Goal: Transaction & Acquisition: Purchase product/service

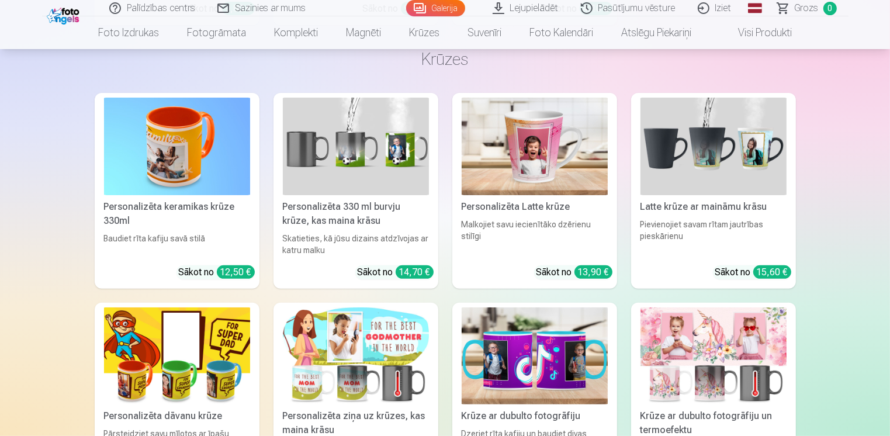
scroll to position [4766, 0]
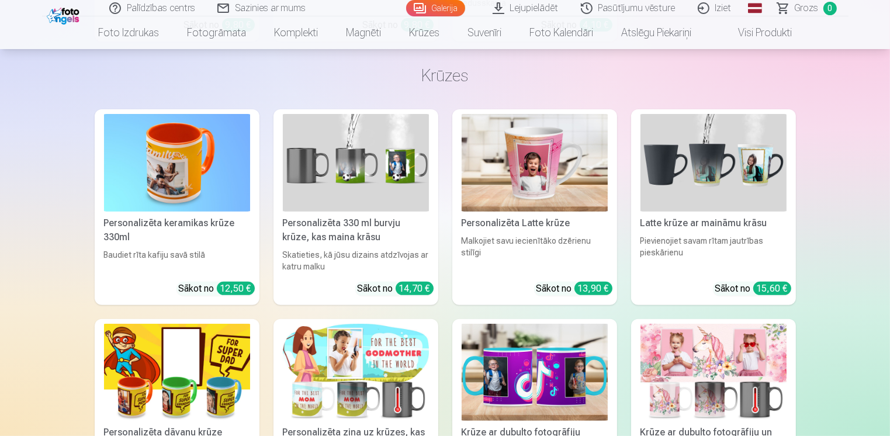
drag, startPoint x: 889, startPoint y: 299, endPoint x: 889, endPoint y: 309, distance: 9.9
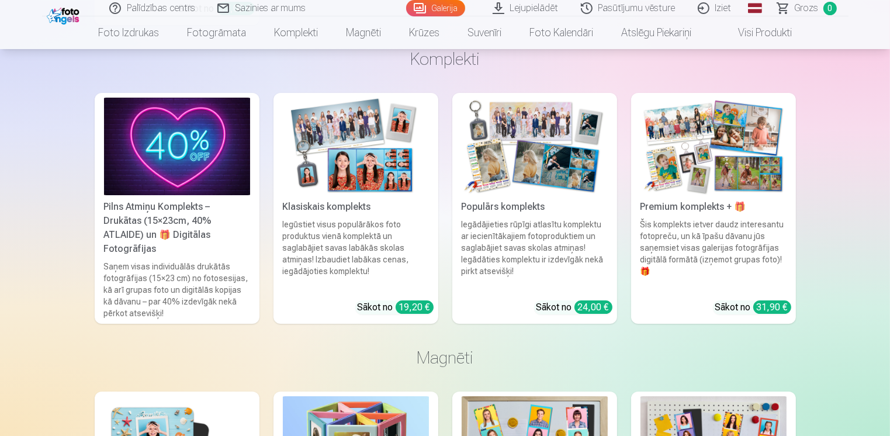
scroll to position [4018, 0]
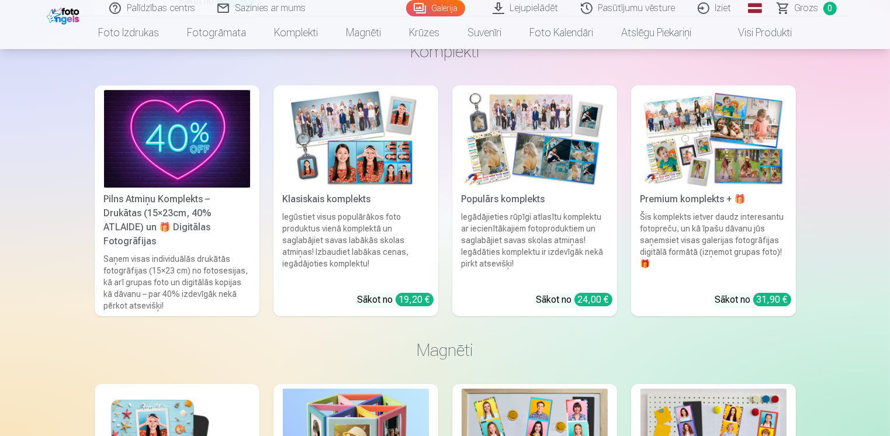
click at [498, 199] on div "Populārs komplekts" at bounding box center [535, 199] width 156 height 14
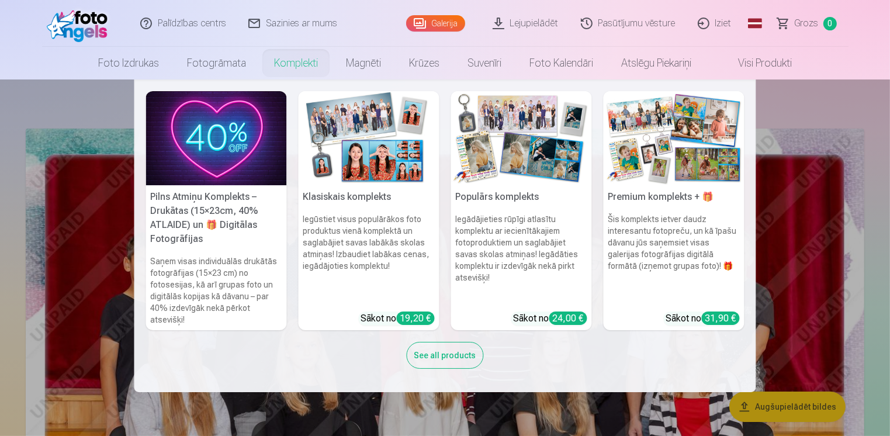
click at [289, 62] on link "Komplekti" at bounding box center [296, 63] width 72 height 33
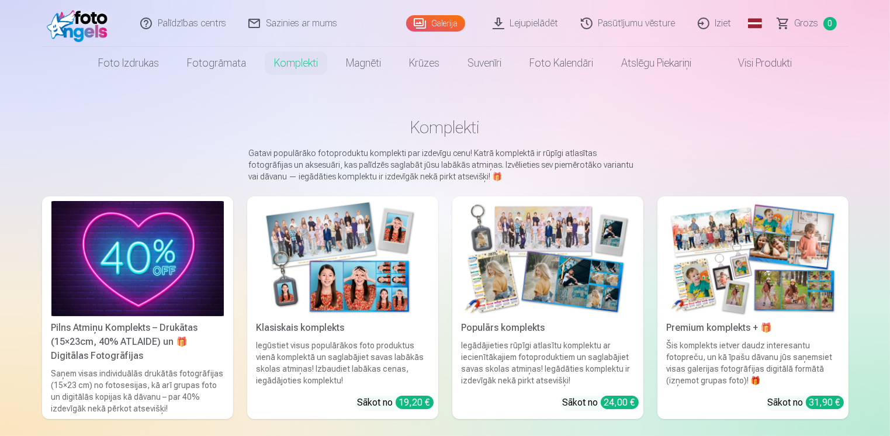
click at [311, 329] on div "Klasiskais komplekts" at bounding box center [343, 328] width 182 height 14
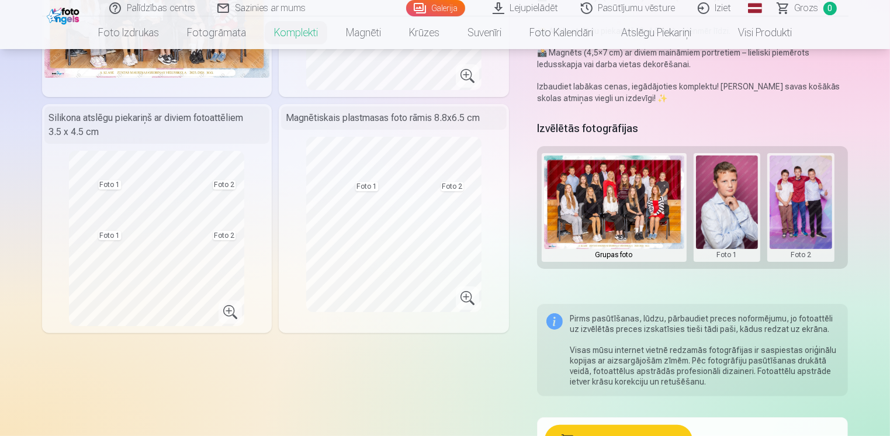
scroll to position [195, 0]
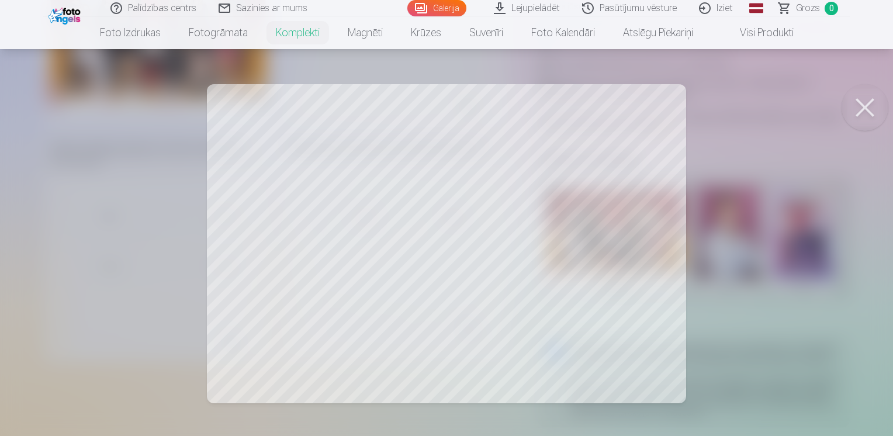
click at [865, 103] on button at bounding box center [865, 107] width 47 height 47
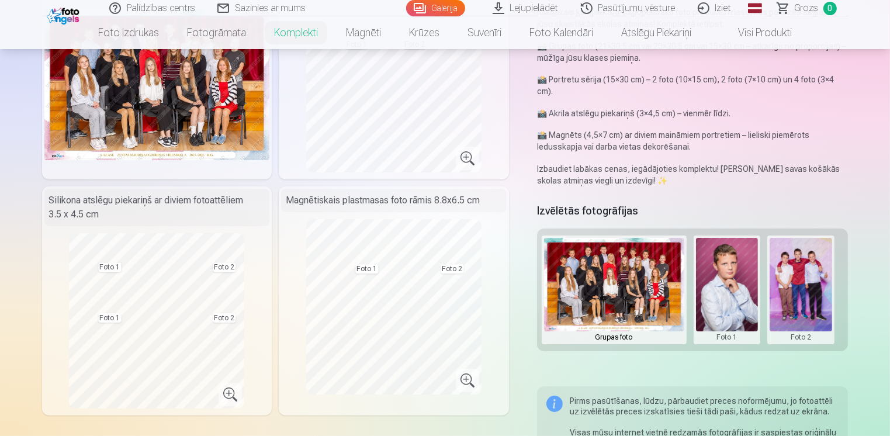
scroll to position [0, 0]
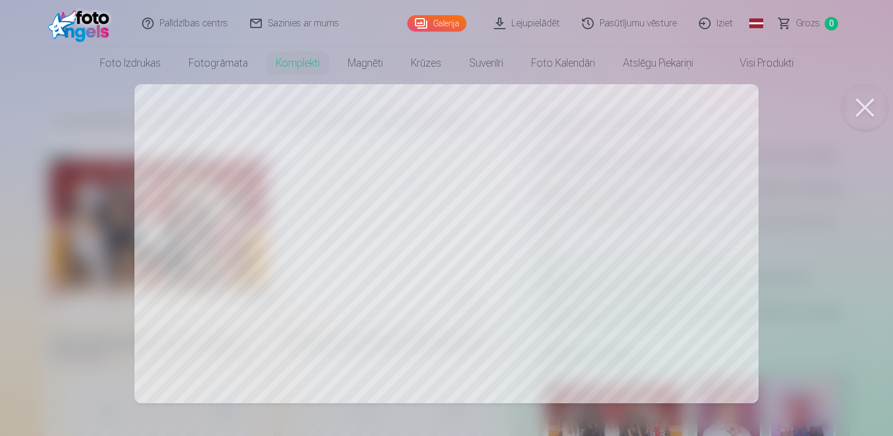
click at [865, 102] on button at bounding box center [865, 107] width 47 height 47
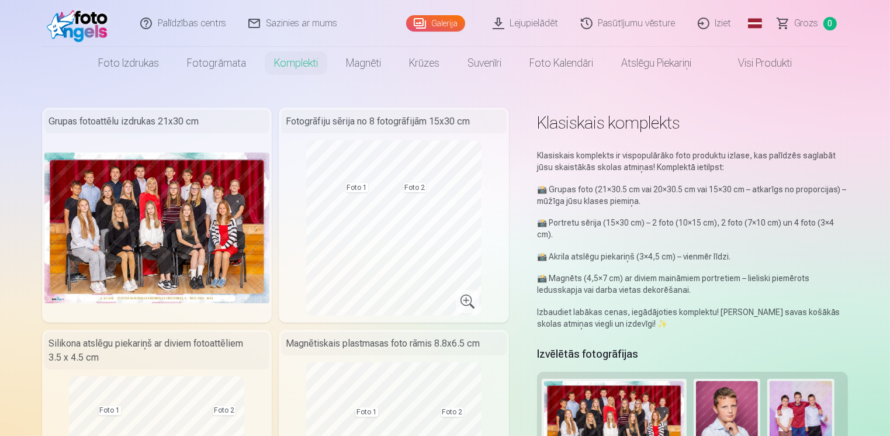
click at [155, 219] on img at bounding box center [157, 228] width 226 height 150
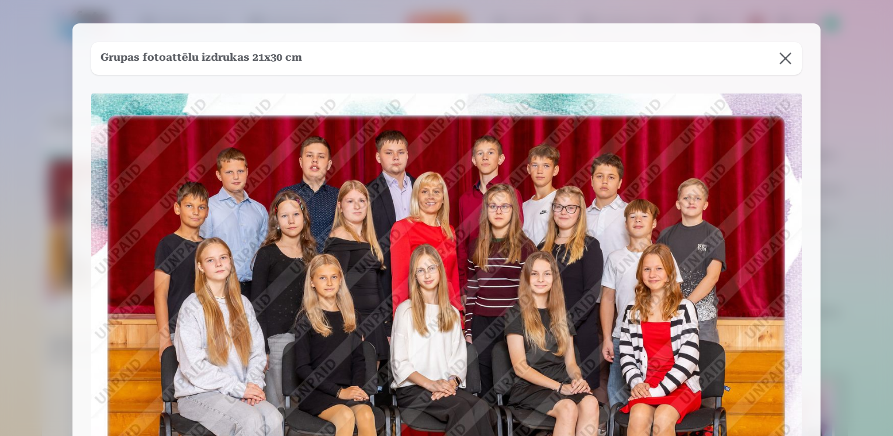
click at [785, 60] on button at bounding box center [785, 58] width 33 height 33
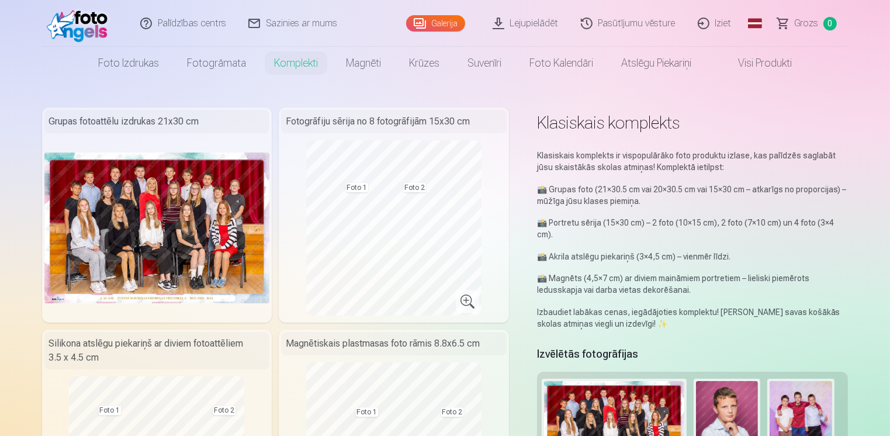
scroll to position [77, 0]
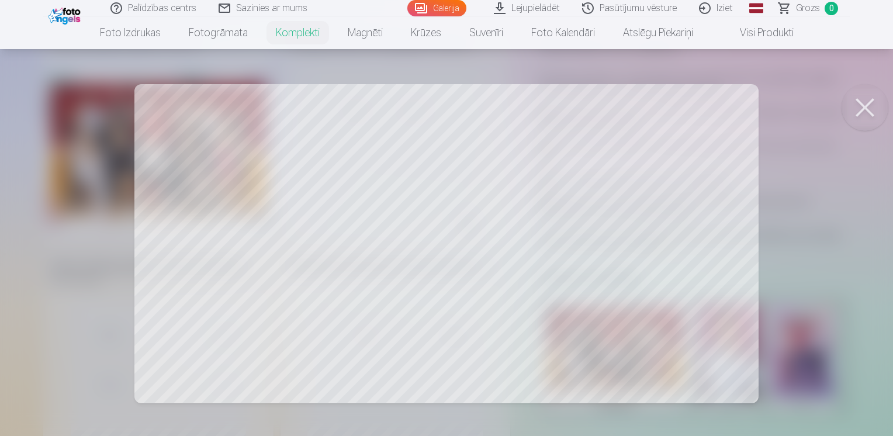
click at [862, 103] on button at bounding box center [865, 107] width 47 height 47
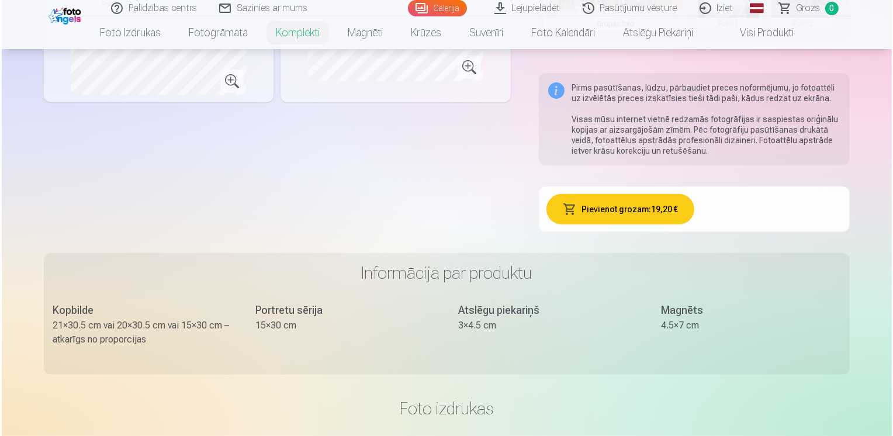
scroll to position [477, 0]
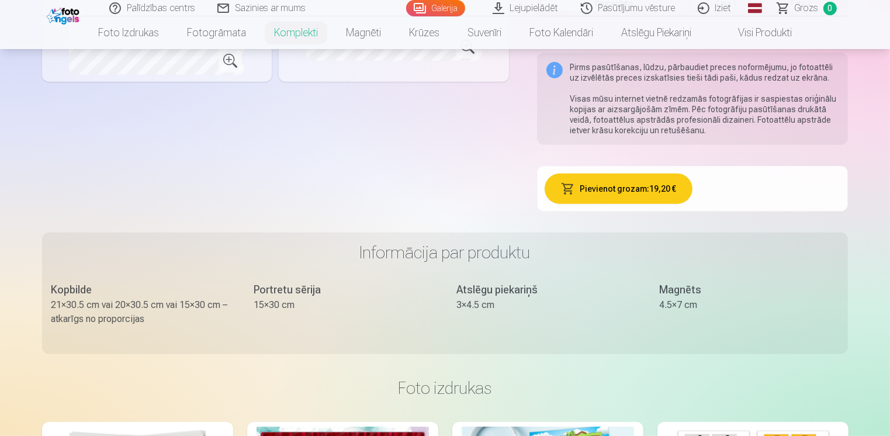
click at [638, 187] on button "Pievienot grozam : 19,20 €" at bounding box center [619, 189] width 148 height 30
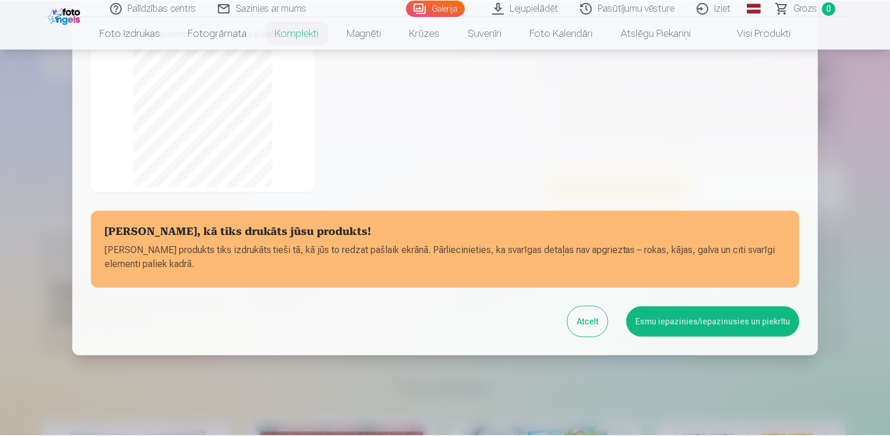
scroll to position [234, 0]
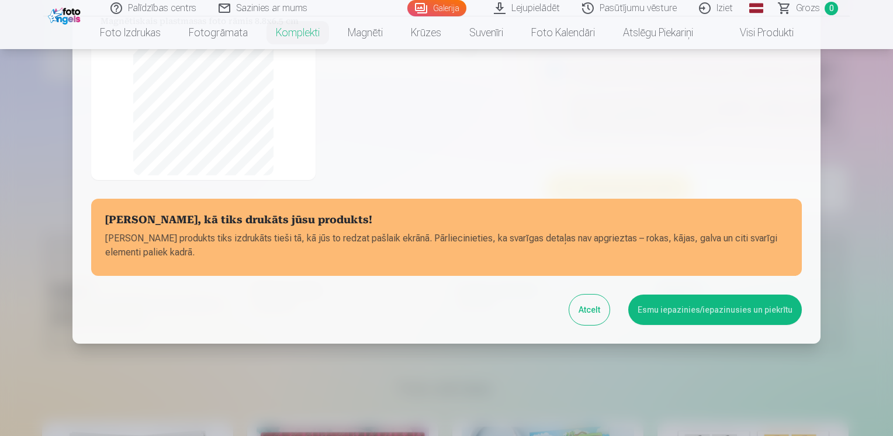
click at [722, 306] on button "Esmu iepazinies/iepazinusies un piekrītu" at bounding box center [715, 310] width 174 height 30
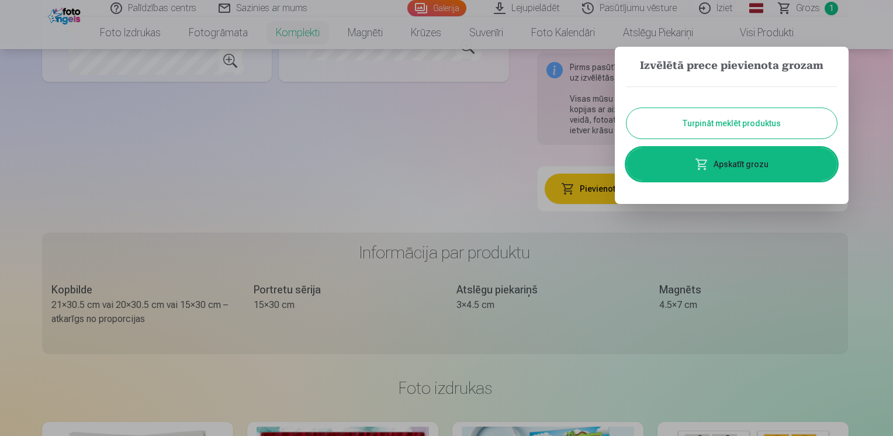
click at [727, 164] on link "Apskatīt grozu" at bounding box center [732, 164] width 210 height 33
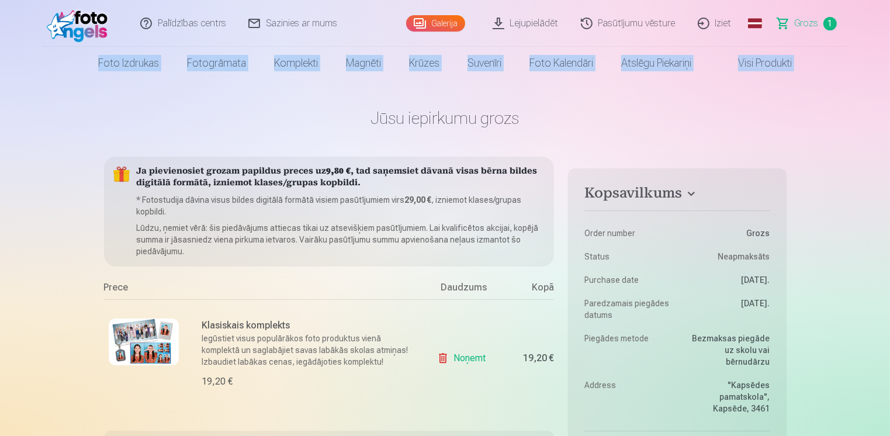
drag, startPoint x: 890, startPoint y: 27, endPoint x: 891, endPoint y: 34, distance: 7.1
click at [890, 34] on html "Palīdzības centrs Sazinies ar mums Galerija Lejupielādēt Pasūtījumu vēsture Izi…" at bounding box center [445, 218] width 890 height 436
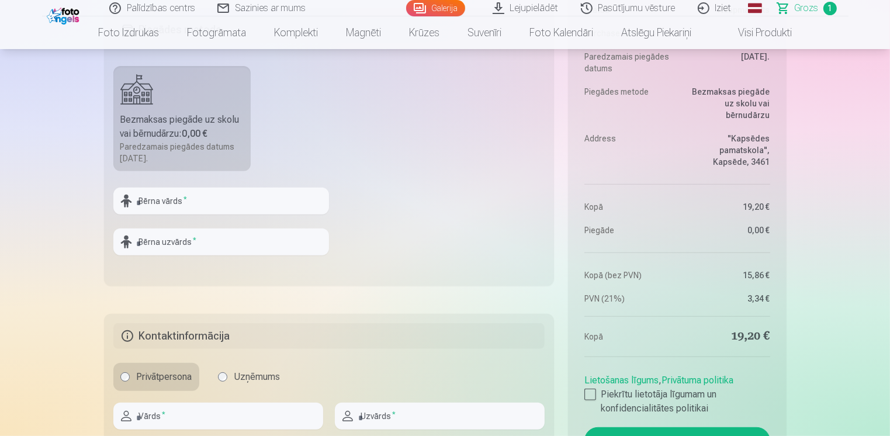
scroll to position [398, 0]
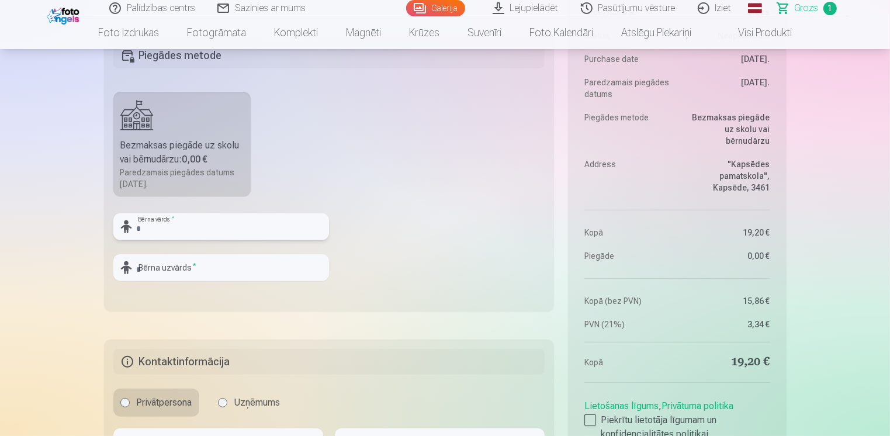
click at [168, 229] on input "text" at bounding box center [221, 226] width 216 height 27
type input "*******"
click at [502, 213] on fieldset "Piegādes metode Bezmaksas piegāde uz skolu vai bērnudārzu : 0,00 € Paredzamais …" at bounding box center [329, 172] width 451 height 278
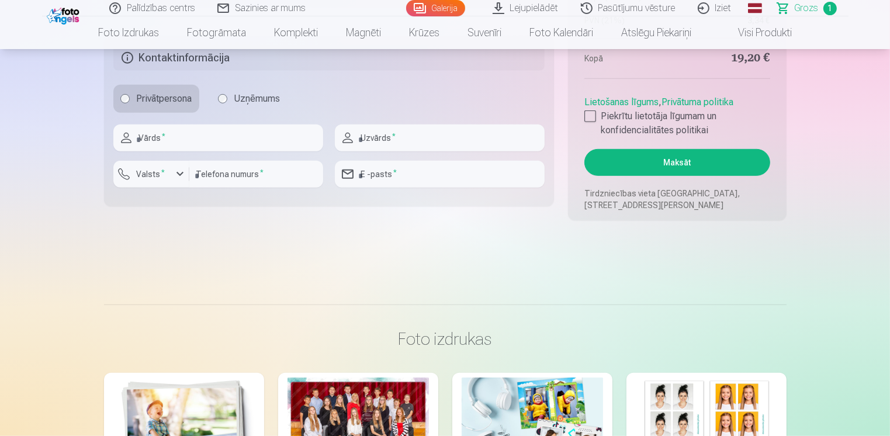
scroll to position [707, 0]
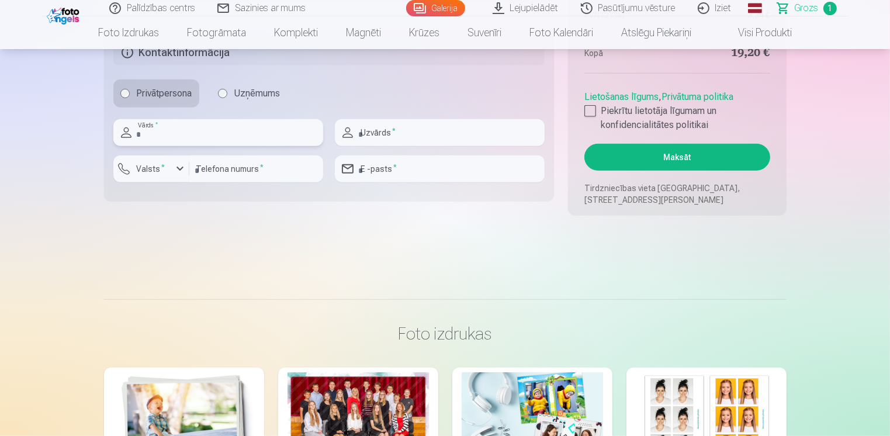
click at [229, 136] on input "text" at bounding box center [218, 132] width 210 height 27
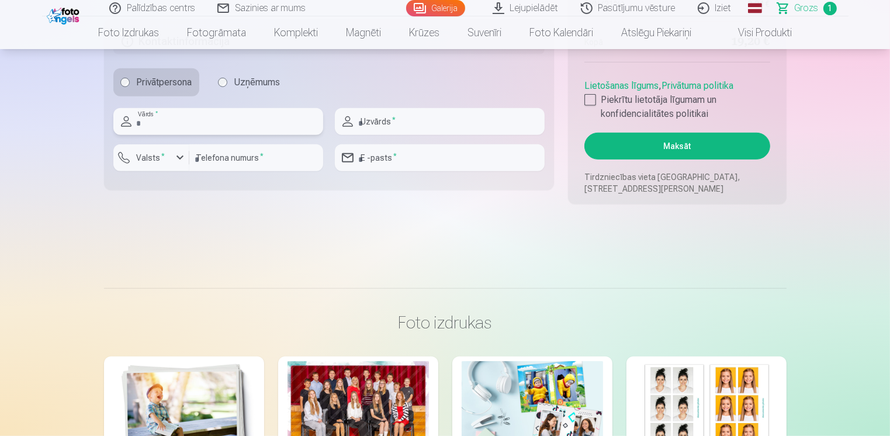
scroll to position [727, 0]
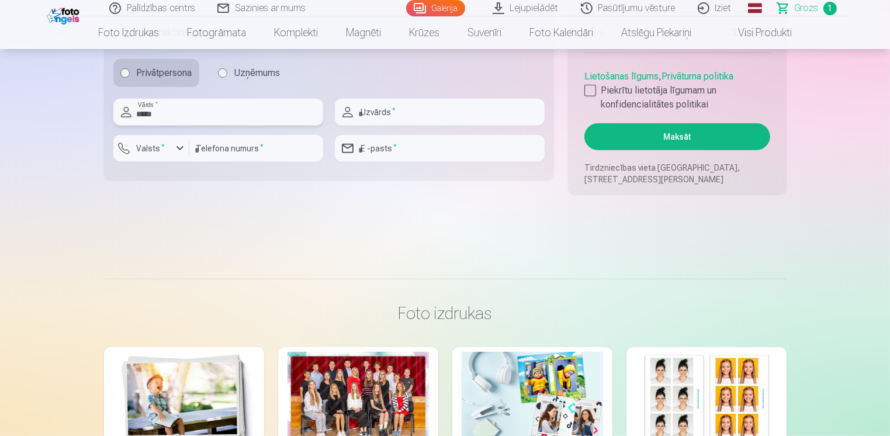
type input "*****"
type input "********"
click at [178, 144] on div "button" at bounding box center [180, 148] width 14 height 14
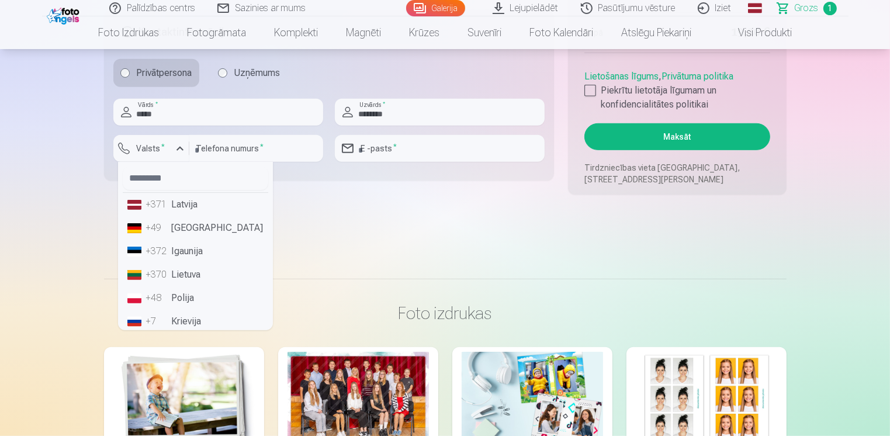
click at [179, 205] on li "+371 Latvija" at bounding box center [196, 204] width 146 height 23
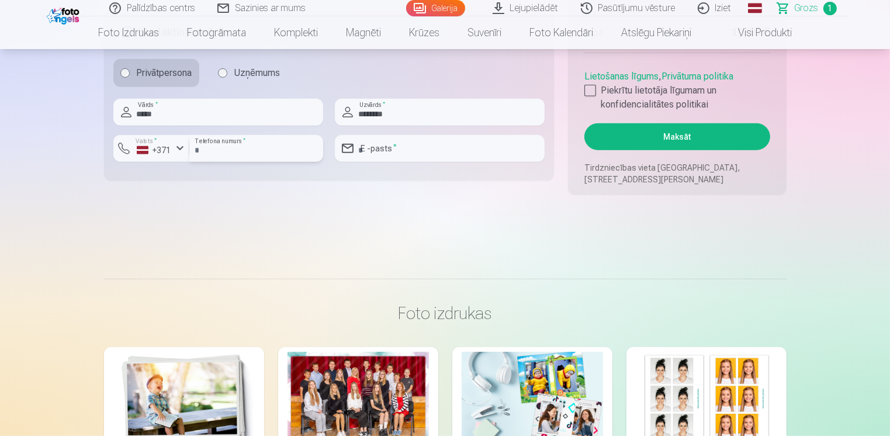
click at [215, 153] on input "number" at bounding box center [256, 148] width 134 height 27
type input "********"
type input "**********"
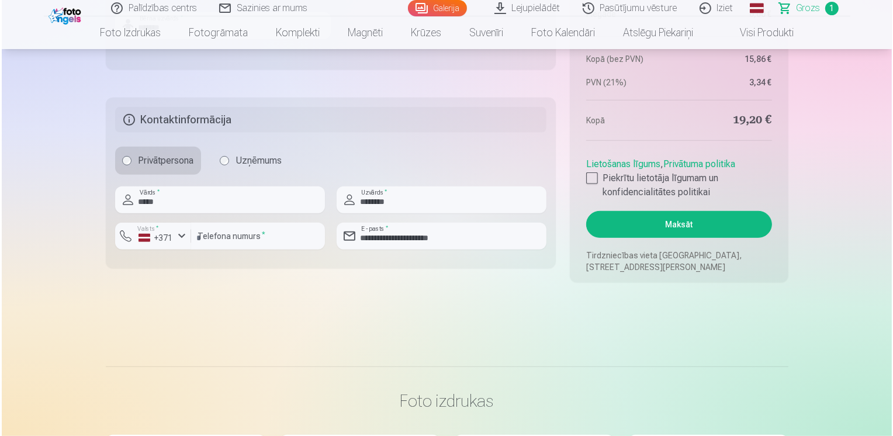
scroll to position [645, 0]
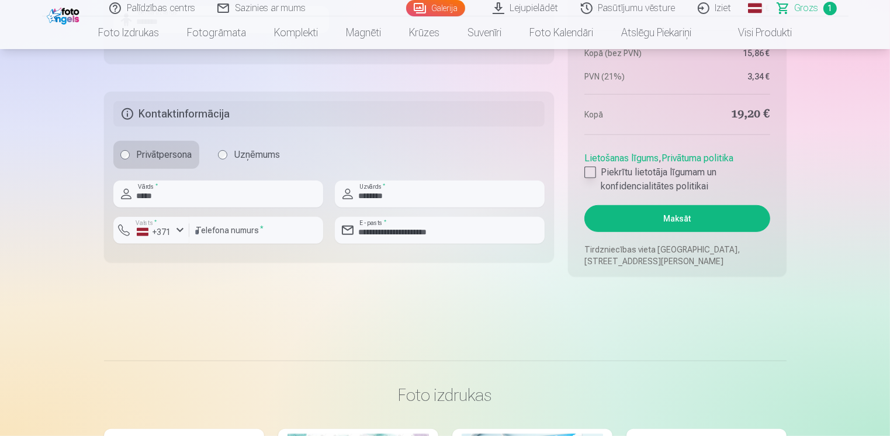
click at [595, 172] on div at bounding box center [591, 173] width 12 height 12
click at [652, 212] on button "Maksāt" at bounding box center [677, 218] width 185 height 27
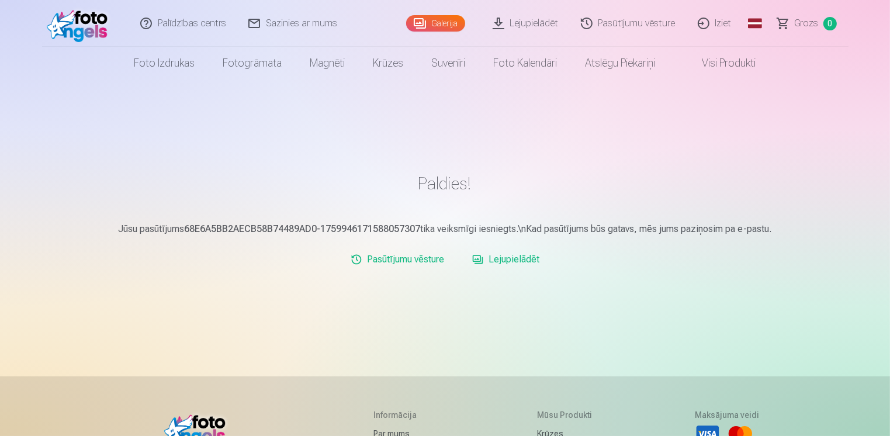
click at [391, 261] on link "Pasūtījumu vēsture" at bounding box center [397, 259] width 103 height 23
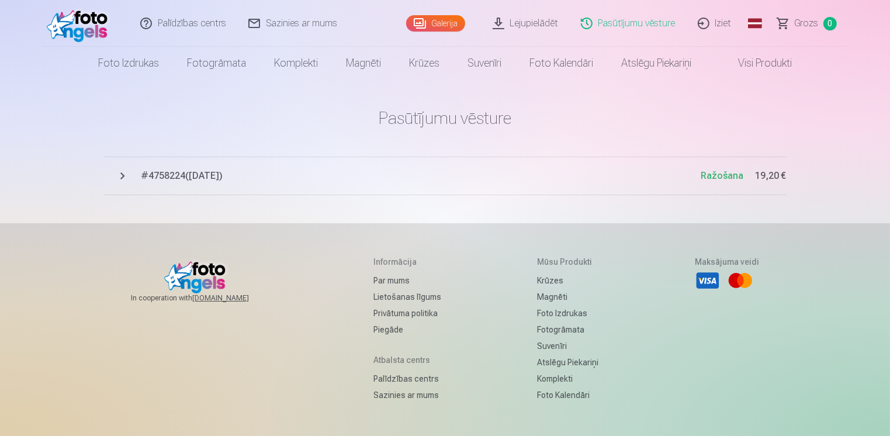
click at [623, 25] on link "Pasūtījumu vēsture" at bounding box center [629, 23] width 117 height 47
click at [631, 26] on link "Pasūtījumu vēsture" at bounding box center [629, 23] width 117 height 47
click at [803, 26] on span "Grozs" at bounding box center [807, 23] width 24 height 14
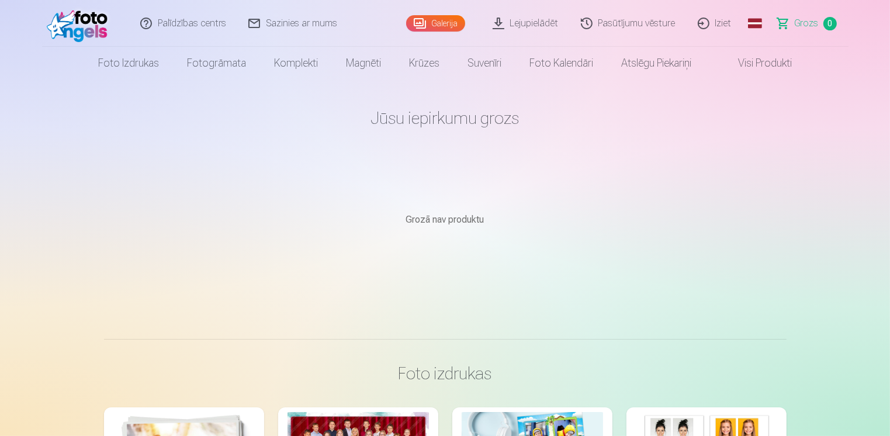
click at [434, 23] on link "Galerija" at bounding box center [435, 23] width 59 height 16
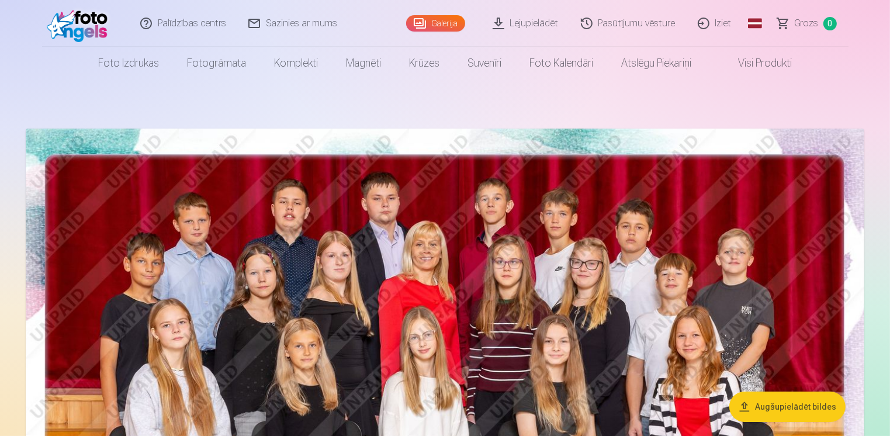
click at [809, 27] on span "Grozs" at bounding box center [807, 23] width 24 height 14
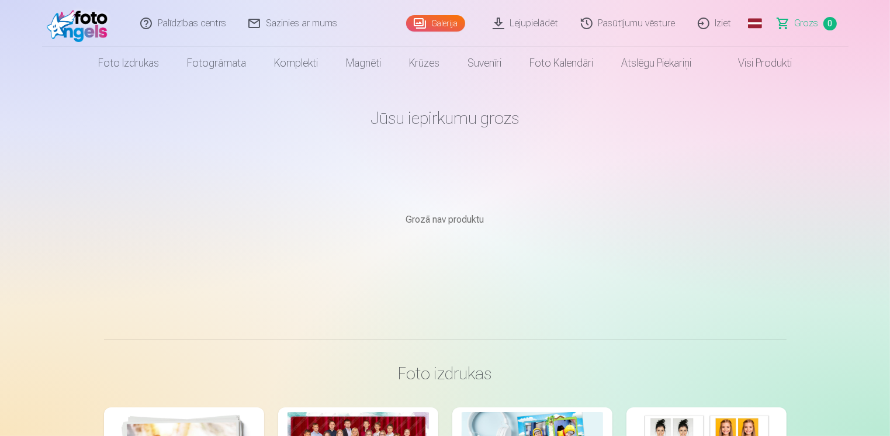
click at [668, 20] on link "Pasūtījumu vēsture" at bounding box center [629, 23] width 117 height 47
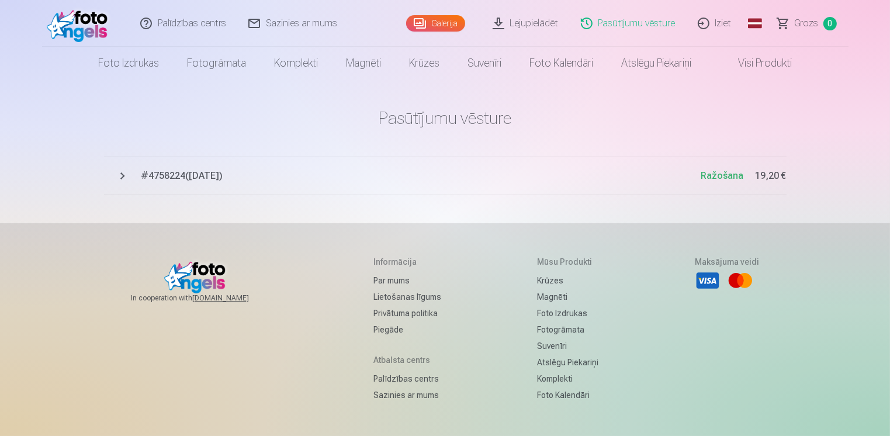
click at [721, 22] on link "Iziet" at bounding box center [716, 23] width 56 height 47
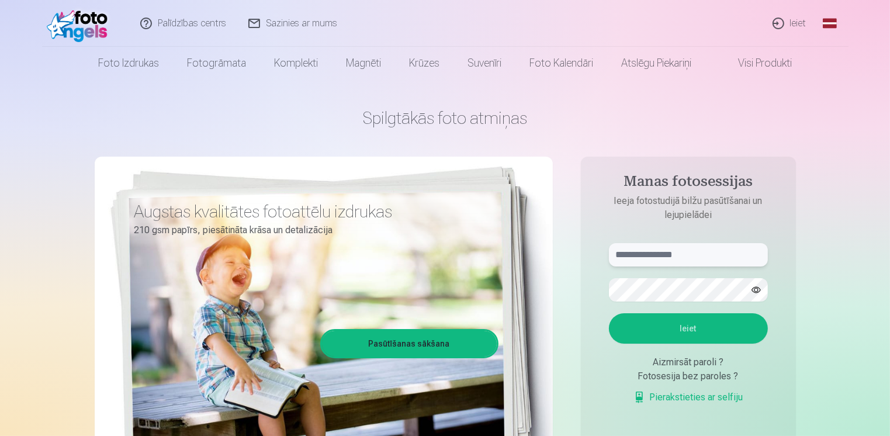
click at [666, 253] on input "text" at bounding box center [688, 254] width 159 height 23
type input "**********"
click at [609, 313] on button "Ieiet" at bounding box center [688, 328] width 159 height 30
